Goal: Task Accomplishment & Management: Manage account settings

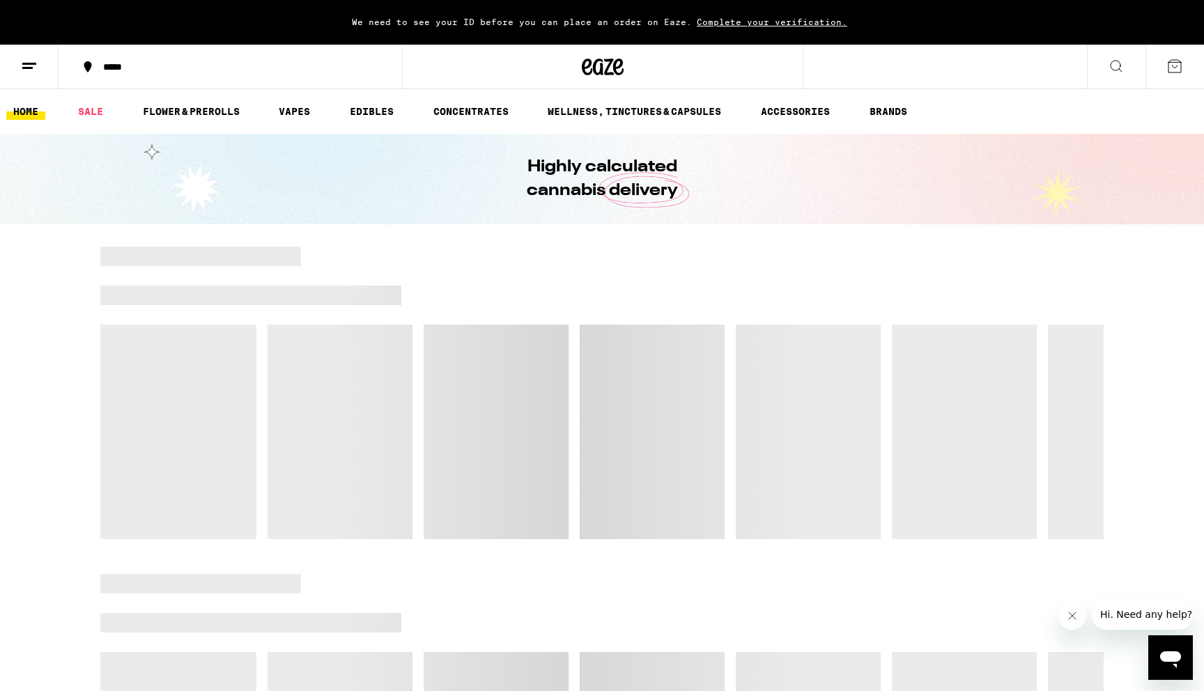
click at [746, 22] on span "Complete your verification." at bounding box center [772, 21] width 160 height 9
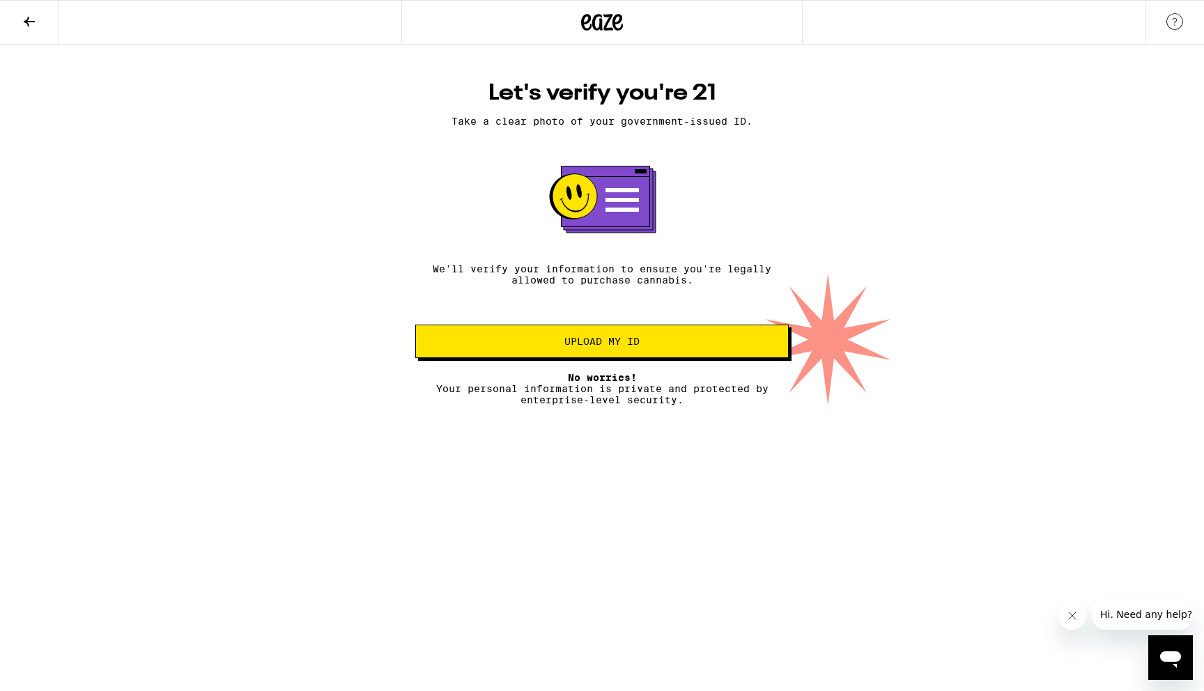
click at [607, 346] on span "Upload my ID" at bounding box center [601, 342] width 75 height 10
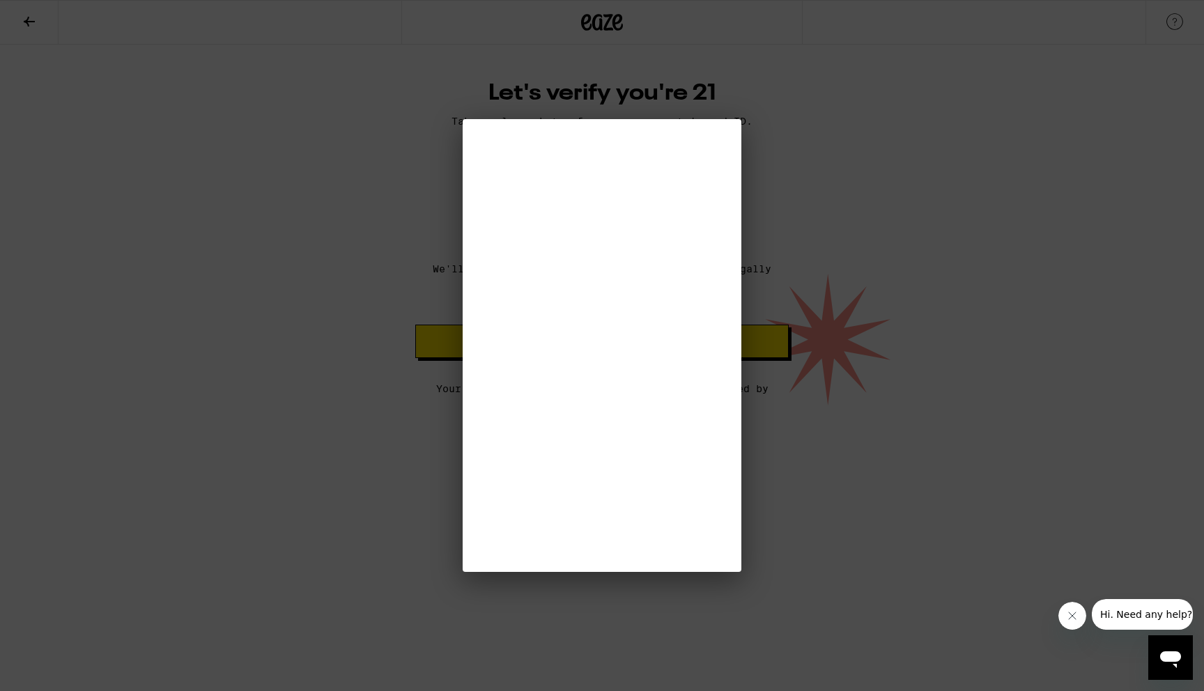
click at [273, 255] on div at bounding box center [602, 345] width 1204 height 691
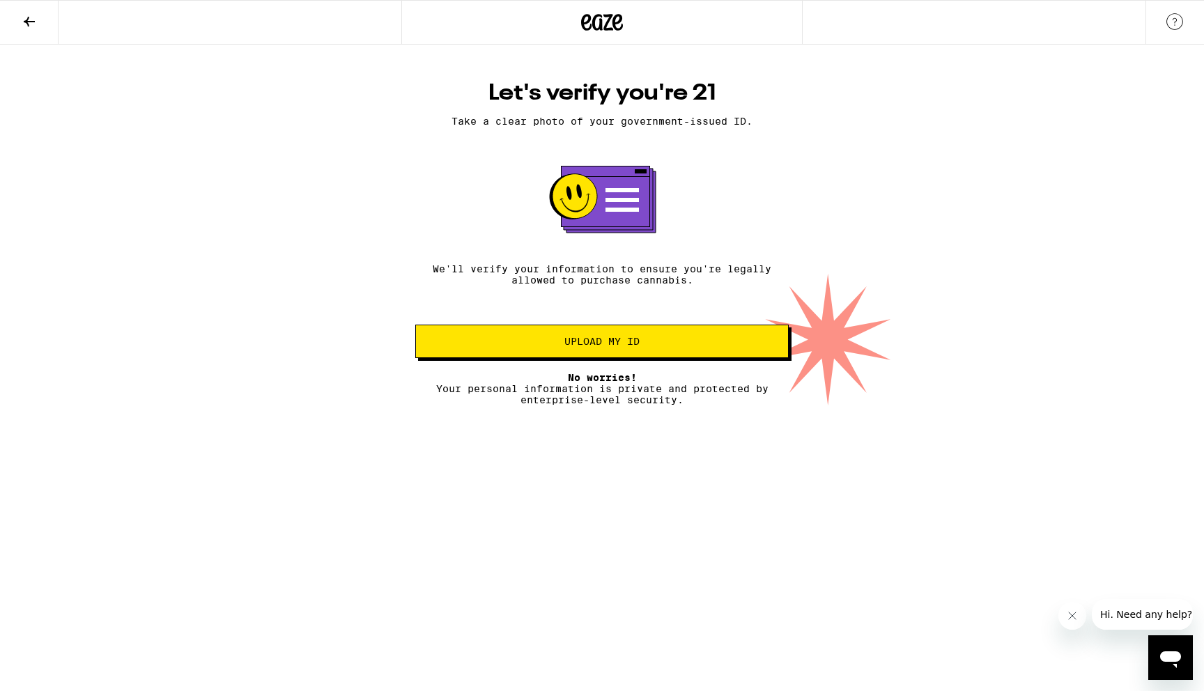
click at [24, 11] on button at bounding box center [29, 23] width 59 height 44
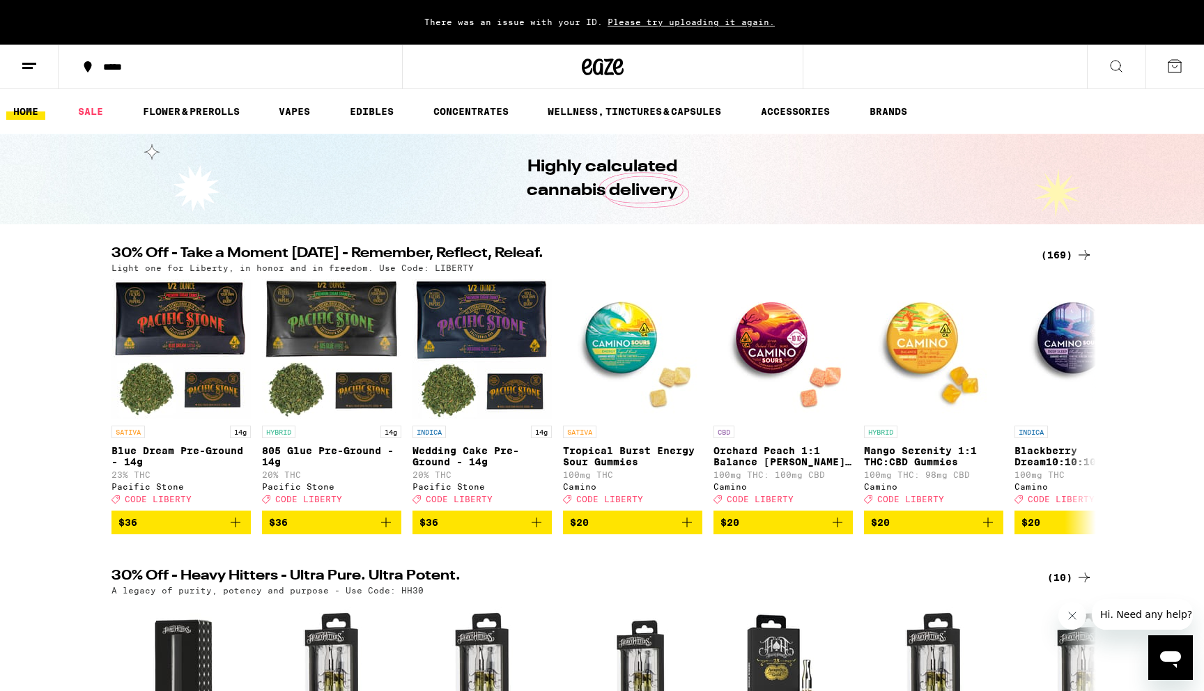
click at [26, 65] on icon at bounding box center [29, 66] width 17 height 17
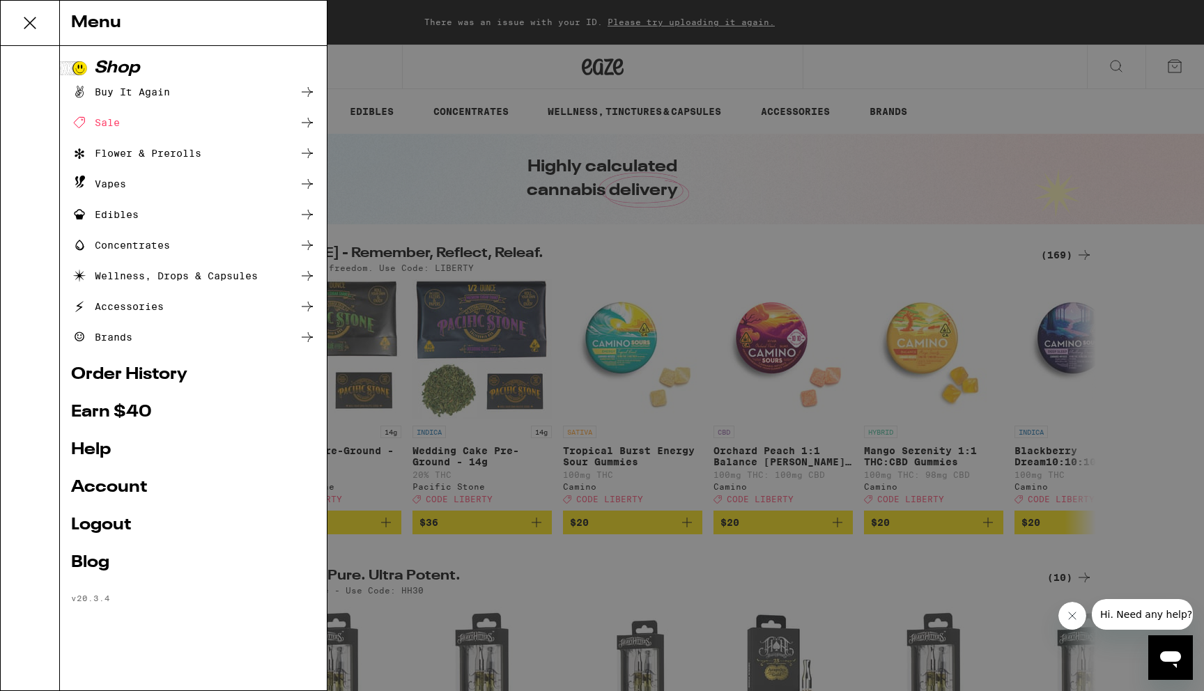
click at [111, 513] on div "Menu Shop Buy It Again Sale Flower & Prerolls Vapes Edibles Concentrates Wellne…" at bounding box center [602, 345] width 1204 height 691
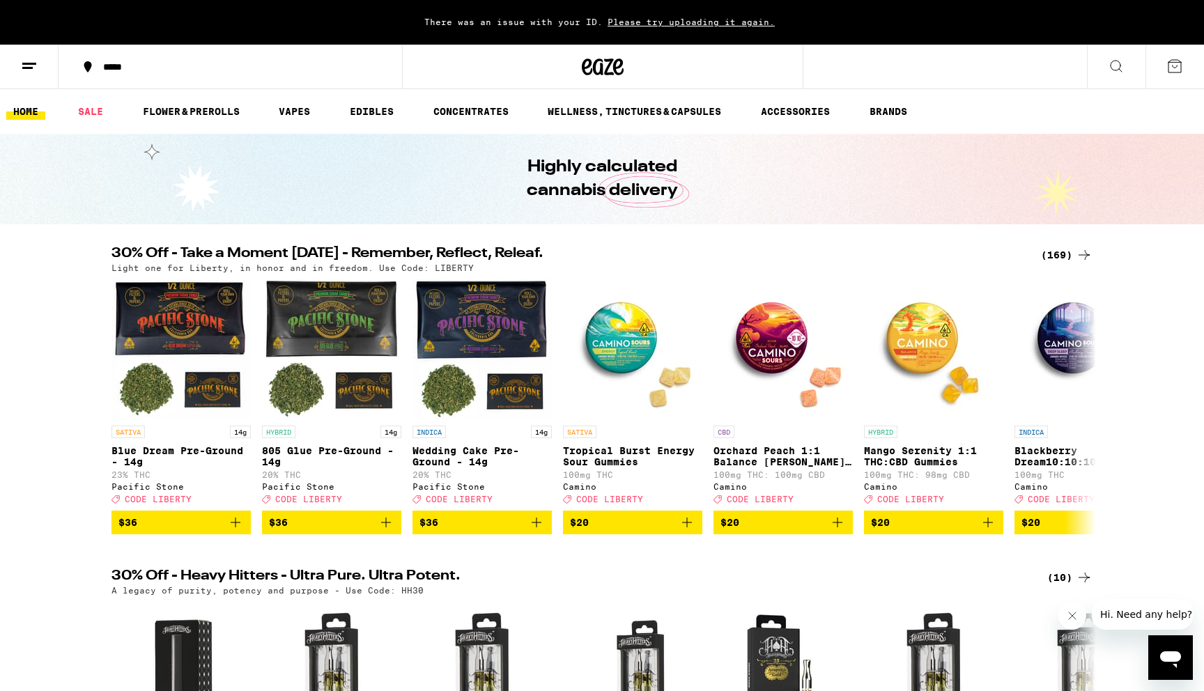
click at [1179, 62] on icon at bounding box center [1175, 66] width 13 height 13
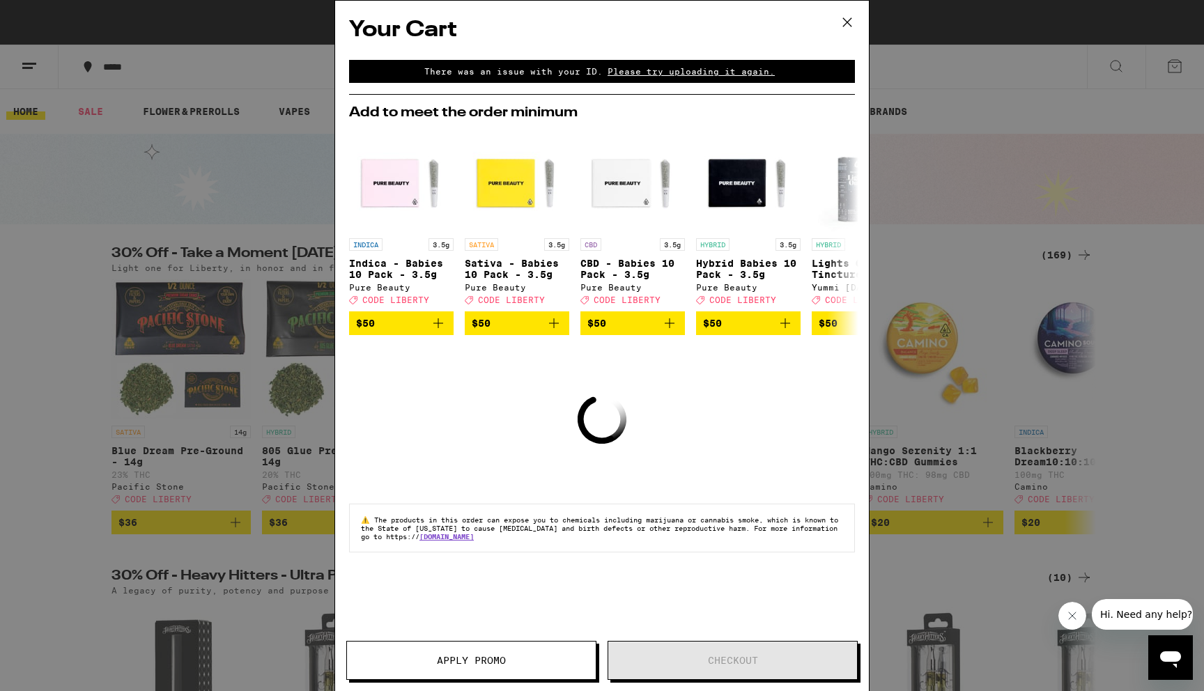
click at [849, 23] on icon at bounding box center [847, 22] width 21 height 21
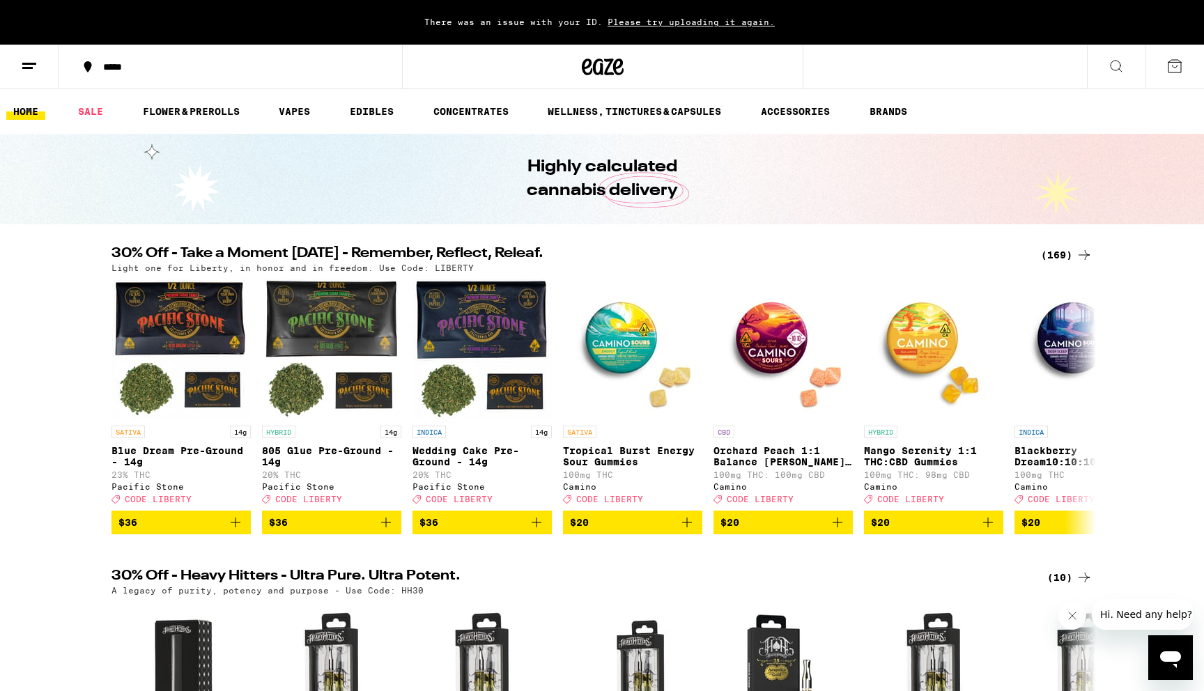
click at [29, 66] on icon at bounding box center [29, 66] width 17 height 17
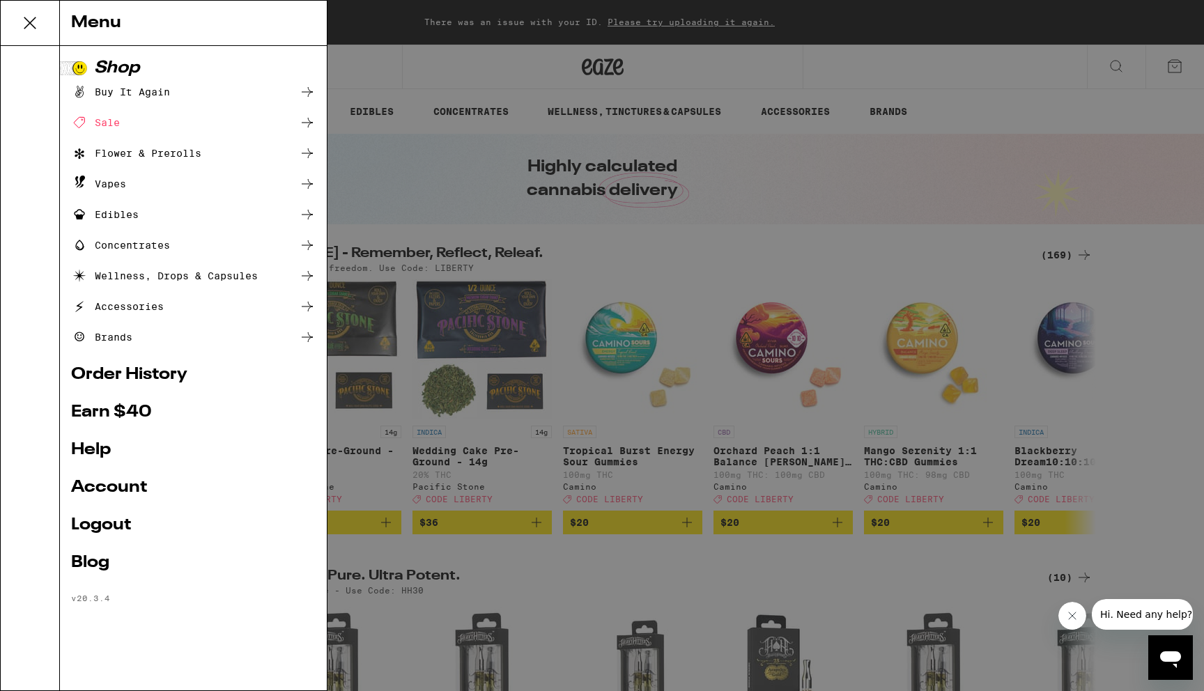
click at [104, 508] on ul "Shop Buy It Again Sale Flower & Prerolls Vapes Edibles Concentrates Wellness, D…" at bounding box center [193, 332] width 245 height 544
click at [104, 518] on link "Logout" at bounding box center [193, 525] width 245 height 17
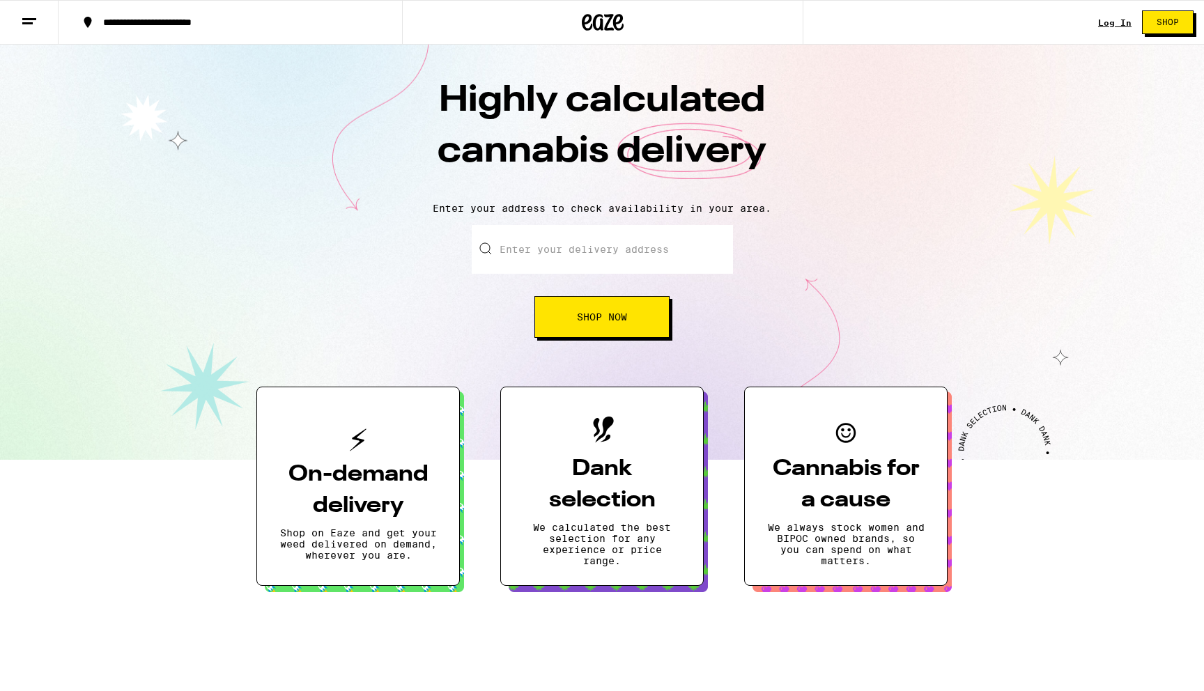
click at [1119, 15] on div "Log In Shop" at bounding box center [1151, 22] width 106 height 45
click at [1119, 22] on link "Log In" at bounding box center [1114, 22] width 33 height 9
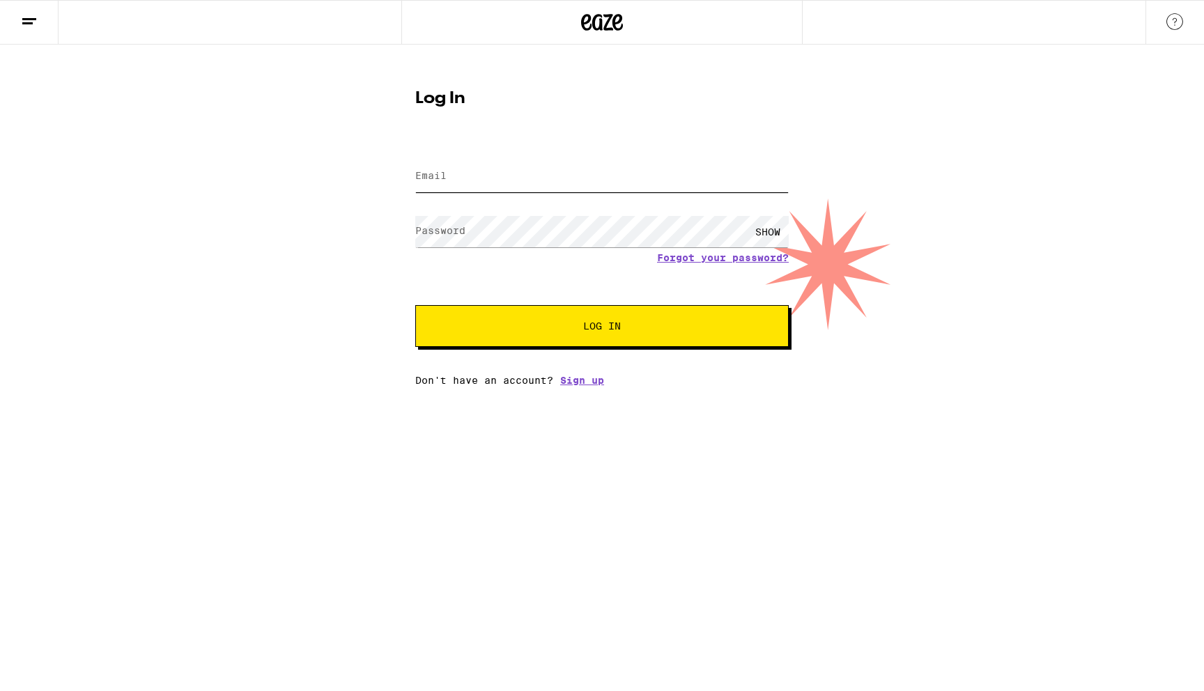
click at [529, 175] on input "Email" at bounding box center [602, 176] width 374 height 31
type input "[EMAIL_ADDRESS][DOMAIN_NAME]"
click at [769, 227] on div "SHOW" at bounding box center [768, 231] width 42 height 31
click at [696, 329] on span "Log In" at bounding box center [602, 326] width 261 height 10
